Goal: Task Accomplishment & Management: Manage account settings

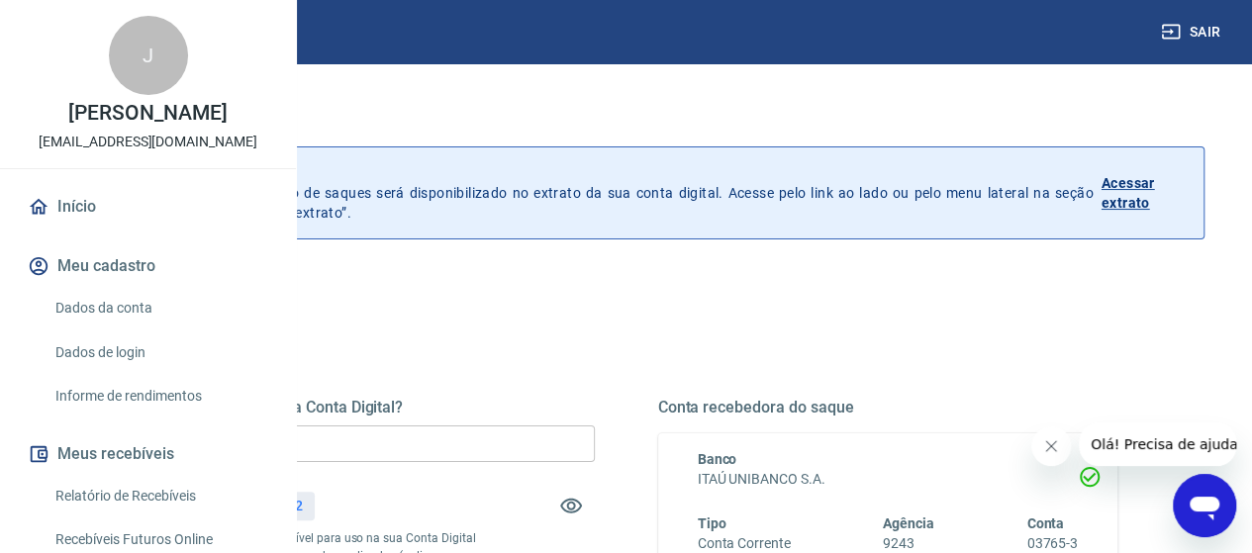
click at [508, 438] on input "R$ 0,00" at bounding box center [365, 443] width 460 height 37
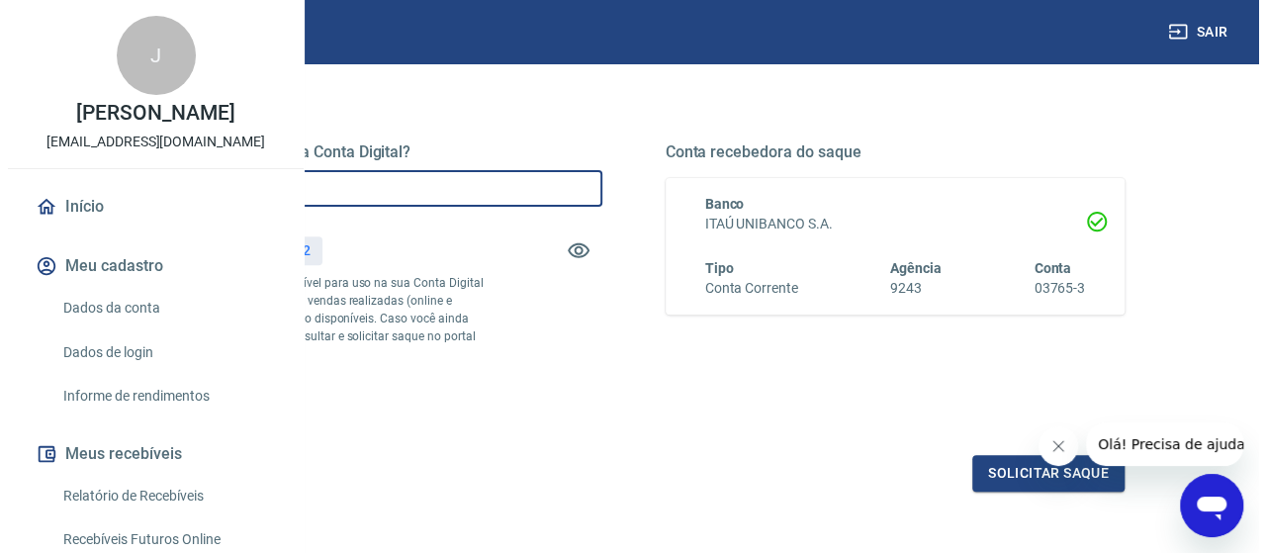
scroll to position [396, 0]
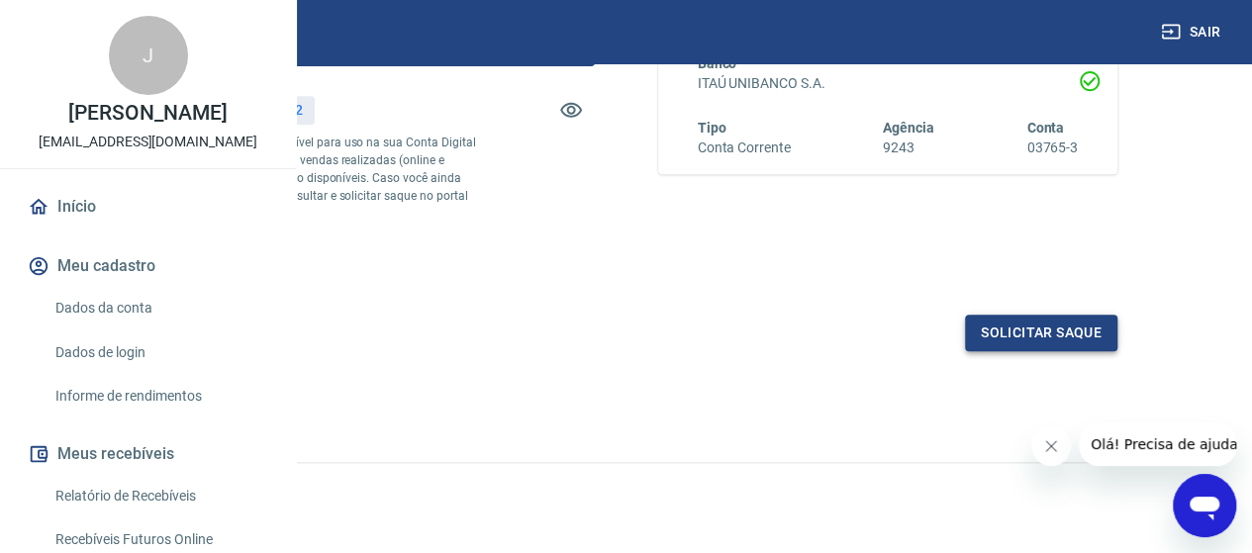
type input "R$ 522,52"
click at [979, 351] on button "Solicitar saque" at bounding box center [1041, 333] width 152 height 37
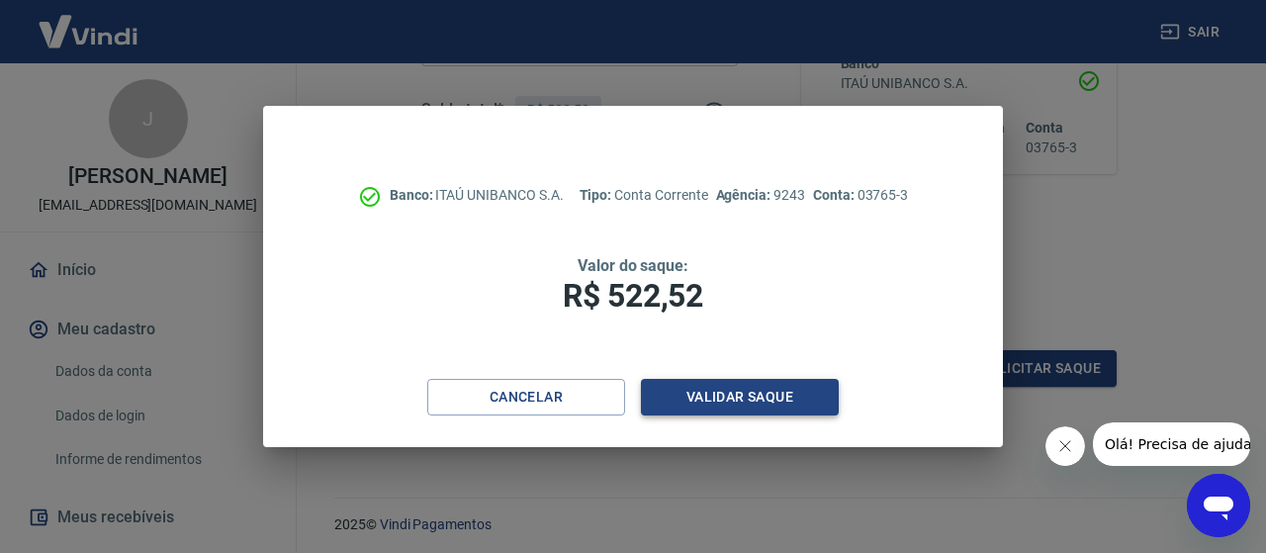
click at [811, 395] on button "Validar saque" at bounding box center [740, 397] width 198 height 37
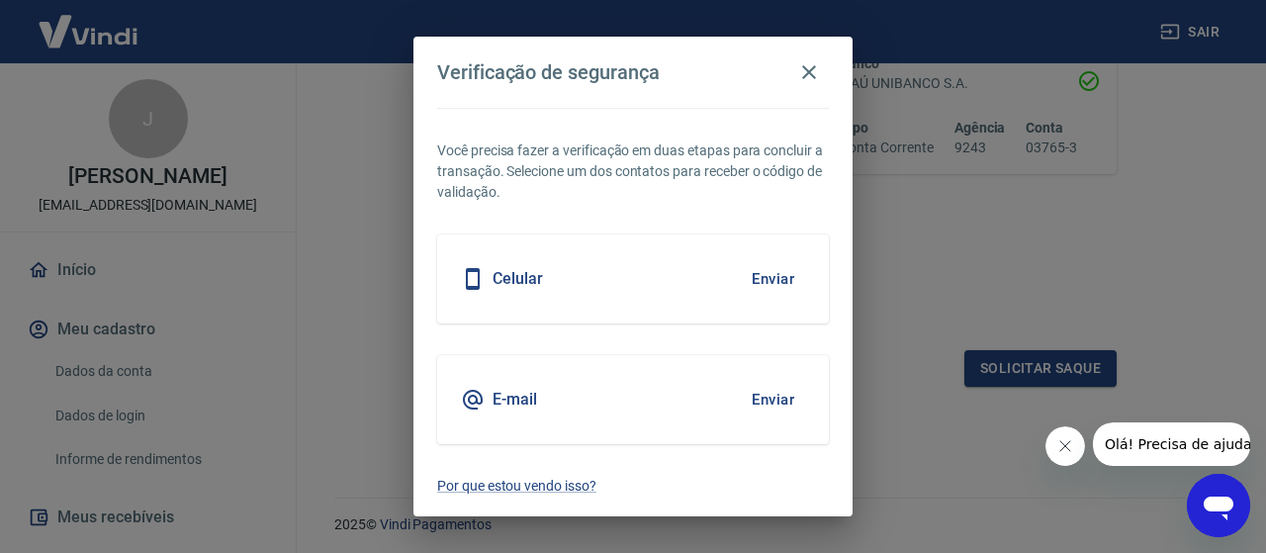
click at [774, 395] on button "Enviar" at bounding box center [773, 400] width 64 height 42
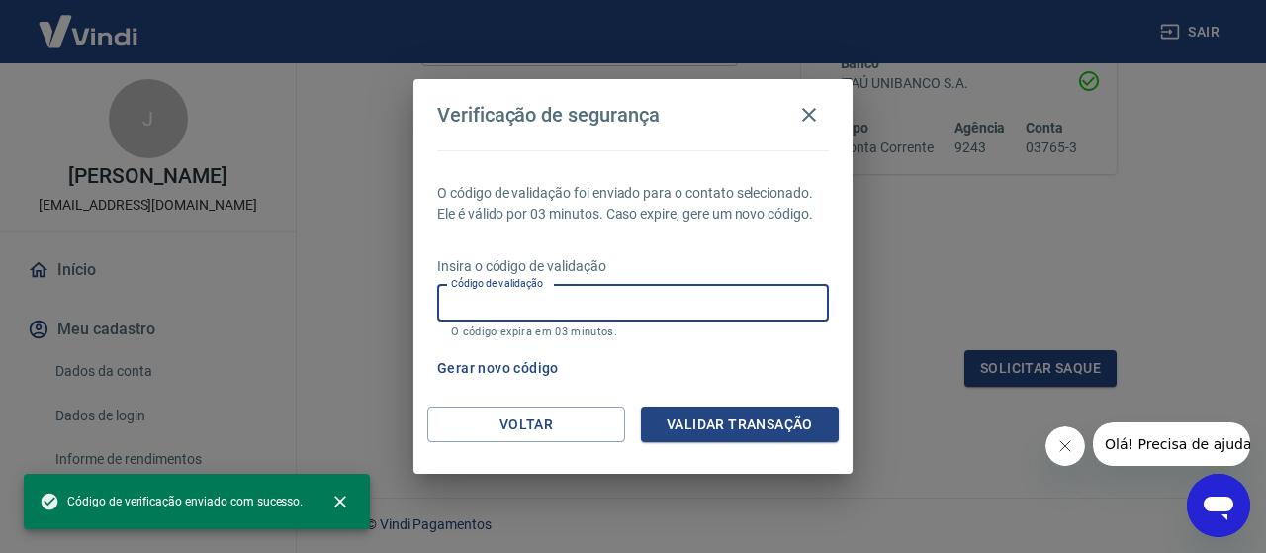
click at [687, 314] on input "Código de validação" at bounding box center [633, 303] width 392 height 37
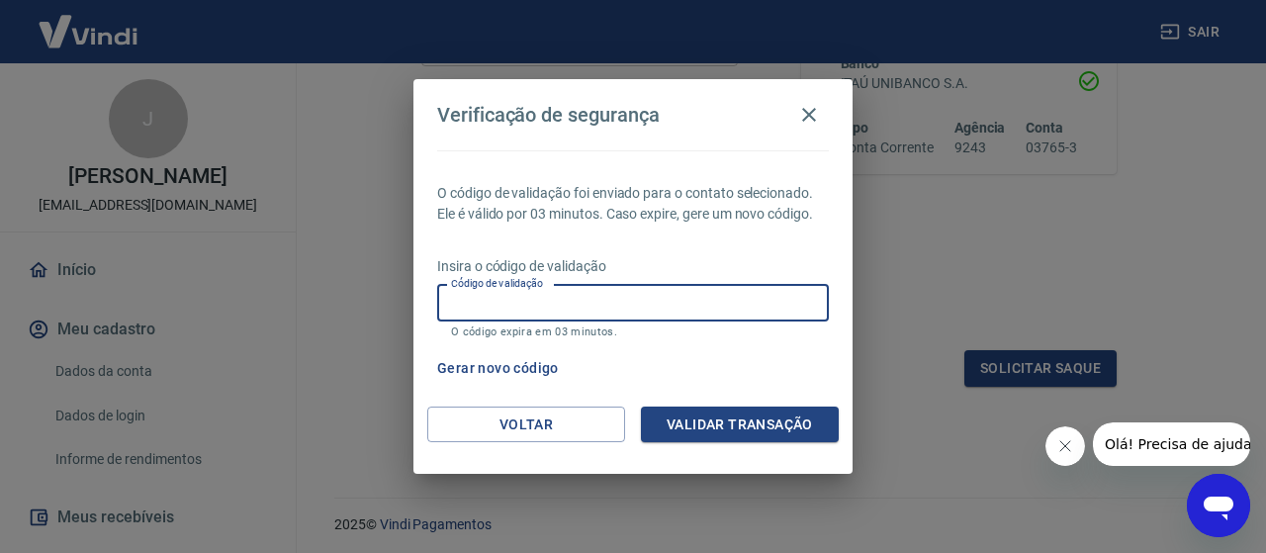
paste input "917148"
type input "917148"
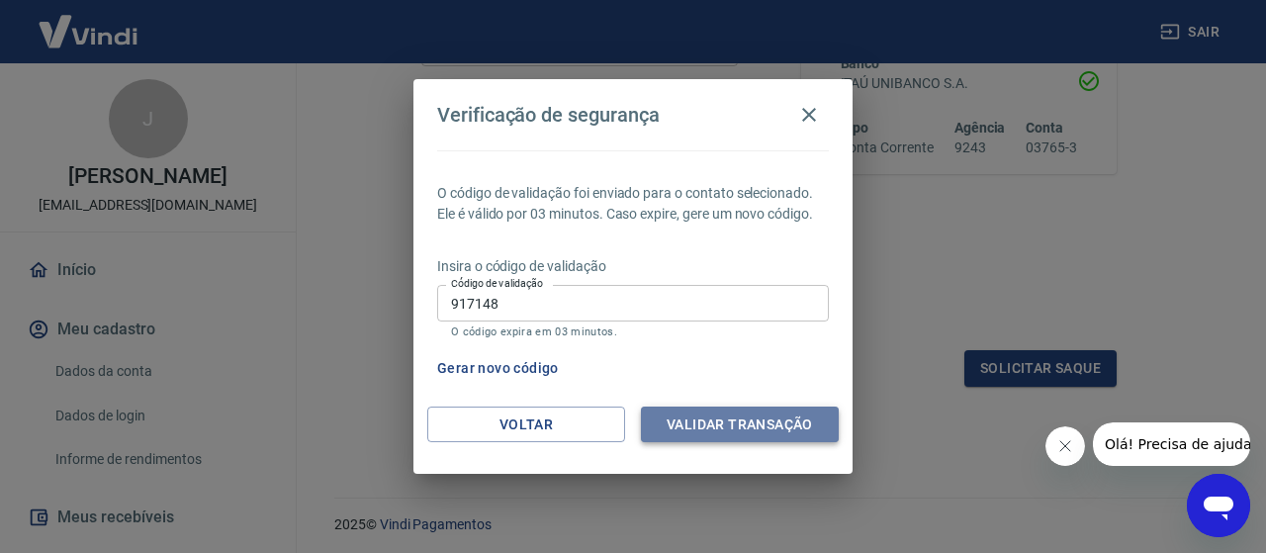
click at [727, 418] on button "Validar transação" at bounding box center [740, 425] width 198 height 37
